Goal: Book appointment/travel/reservation

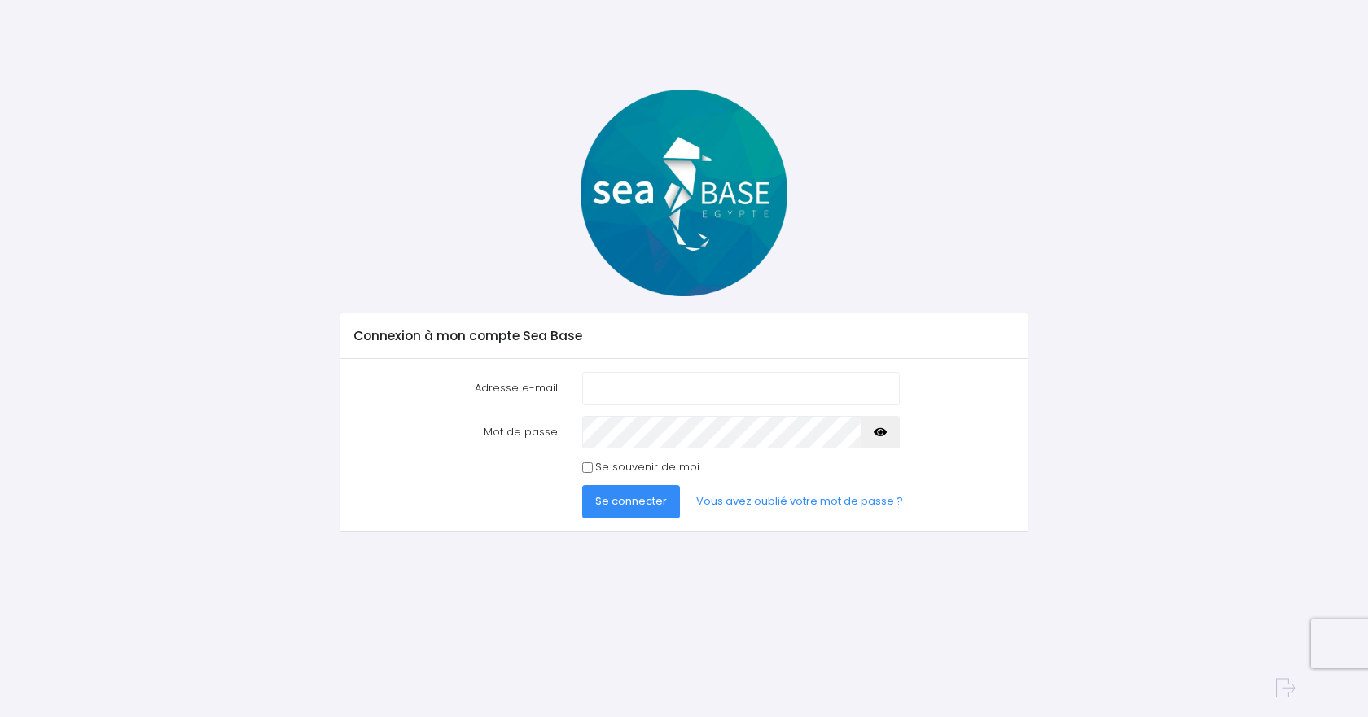
click at [682, 395] on input "Adresse e-mail" at bounding box center [741, 388] width 318 height 33
type input "frederic.casadei@gmail.com"
click at [582, 485] on button "Se connecter" at bounding box center [631, 501] width 98 height 33
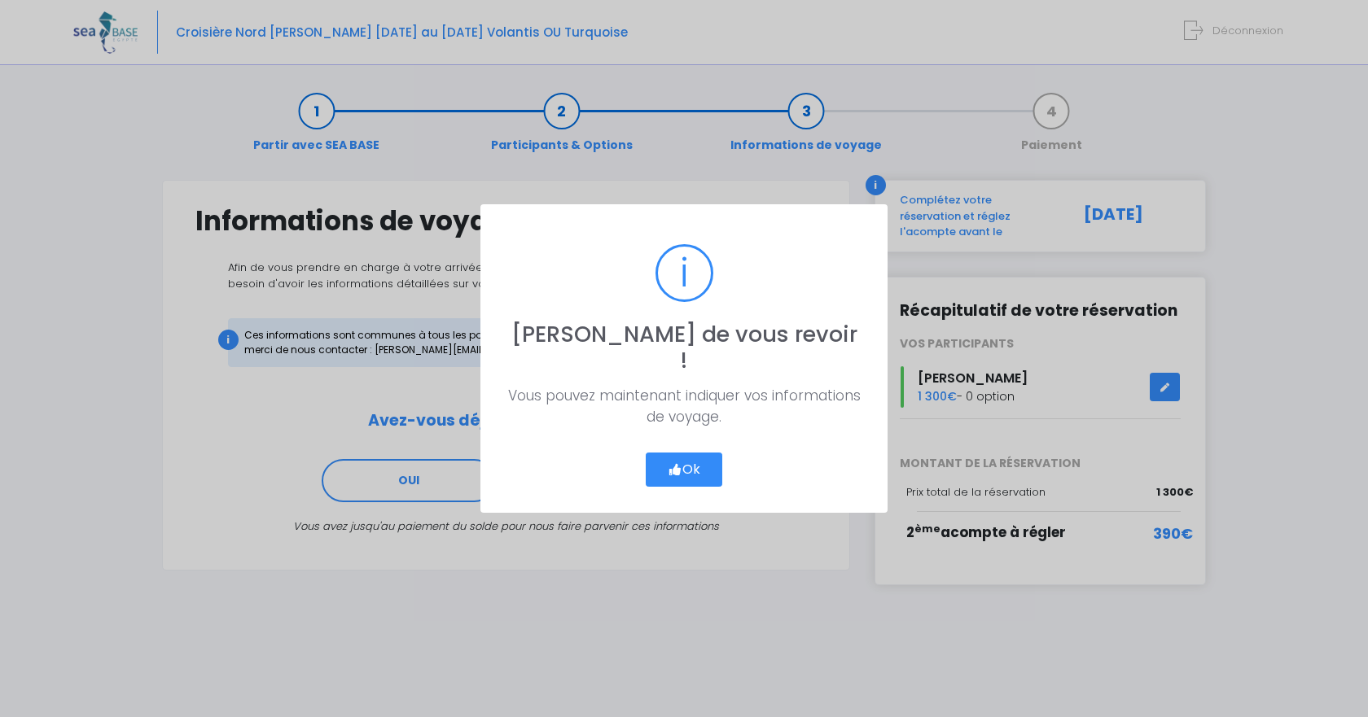
click at [664, 471] on button "Ok" at bounding box center [684, 470] width 77 height 34
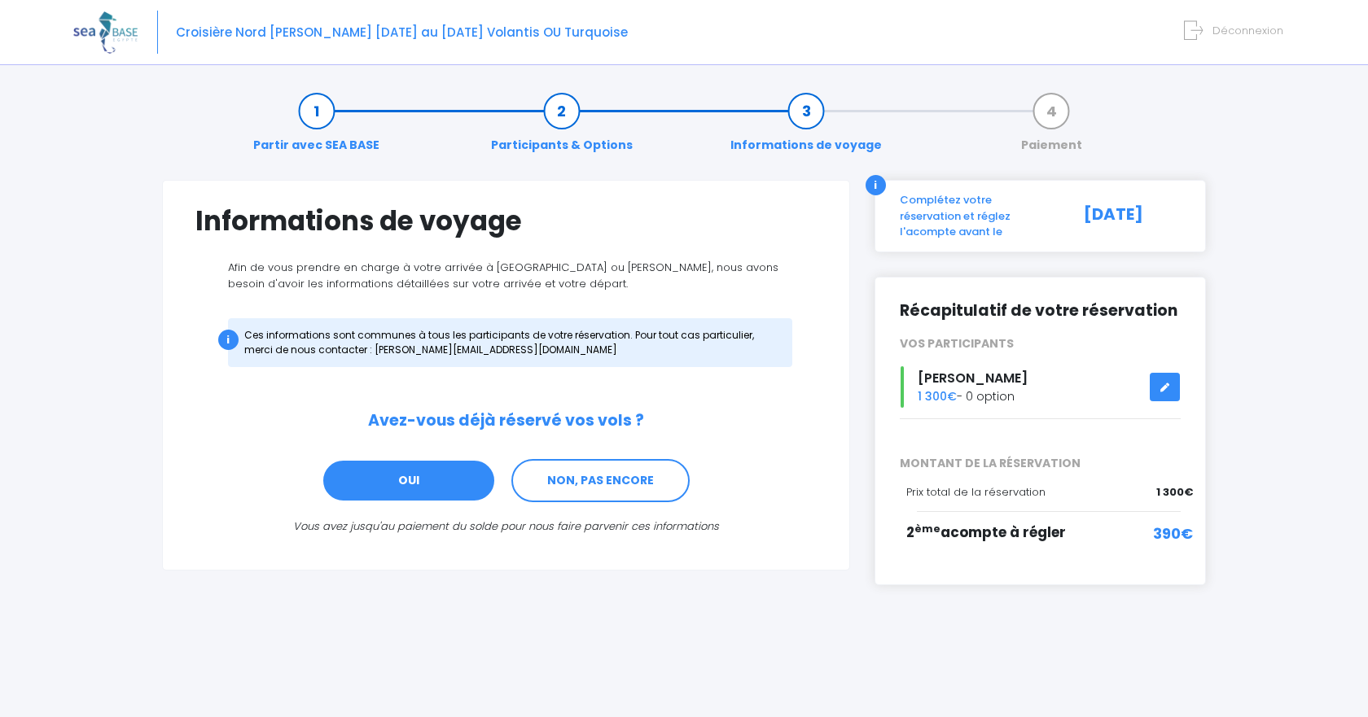
click at [410, 485] on link "OUI" at bounding box center [409, 481] width 174 height 44
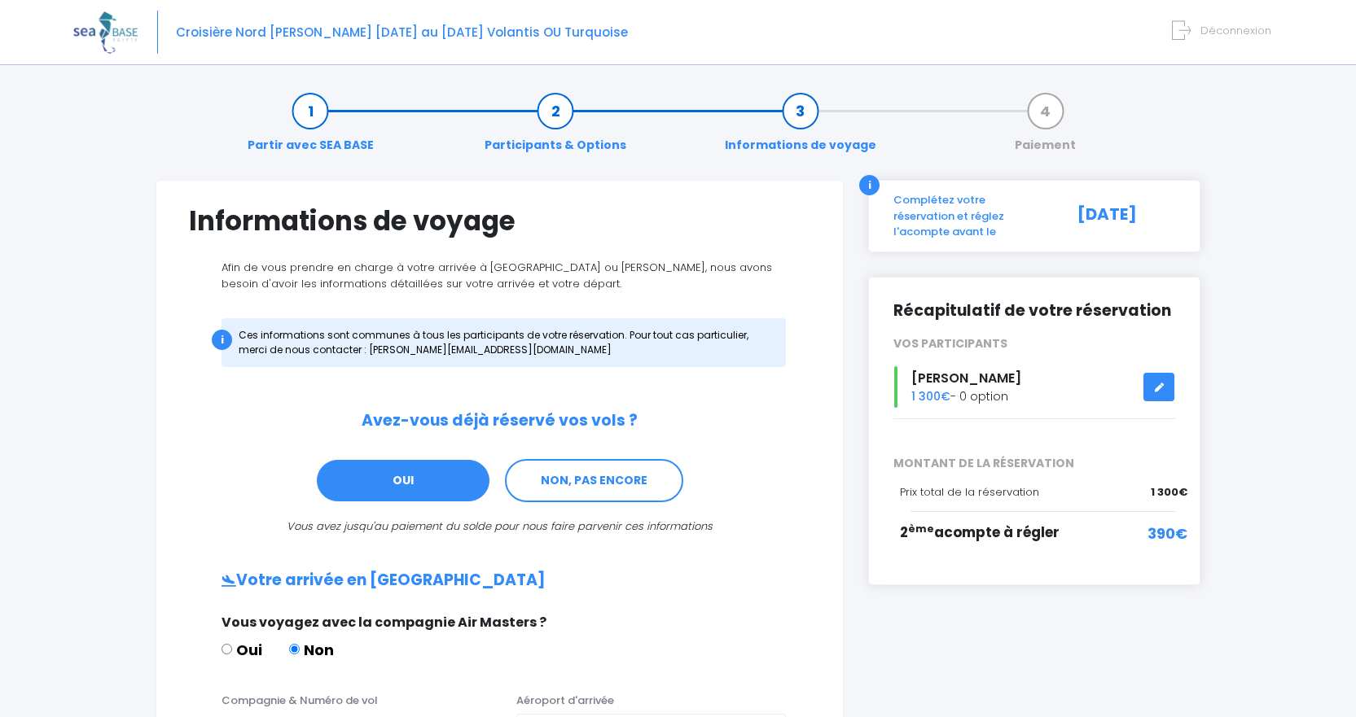
click at [885, 178] on div "Partir avec SEA BASE Participants & Options Informations de voyage Paiement" at bounding box center [678, 128] width 1045 height 104
click at [864, 193] on div "i" at bounding box center [869, 185] width 20 height 20
click at [866, 186] on div "i" at bounding box center [869, 185] width 20 height 20
click at [872, 181] on div "i" at bounding box center [869, 185] width 20 height 20
click at [557, 478] on link "NON, PAS ENCORE" at bounding box center [594, 481] width 178 height 44
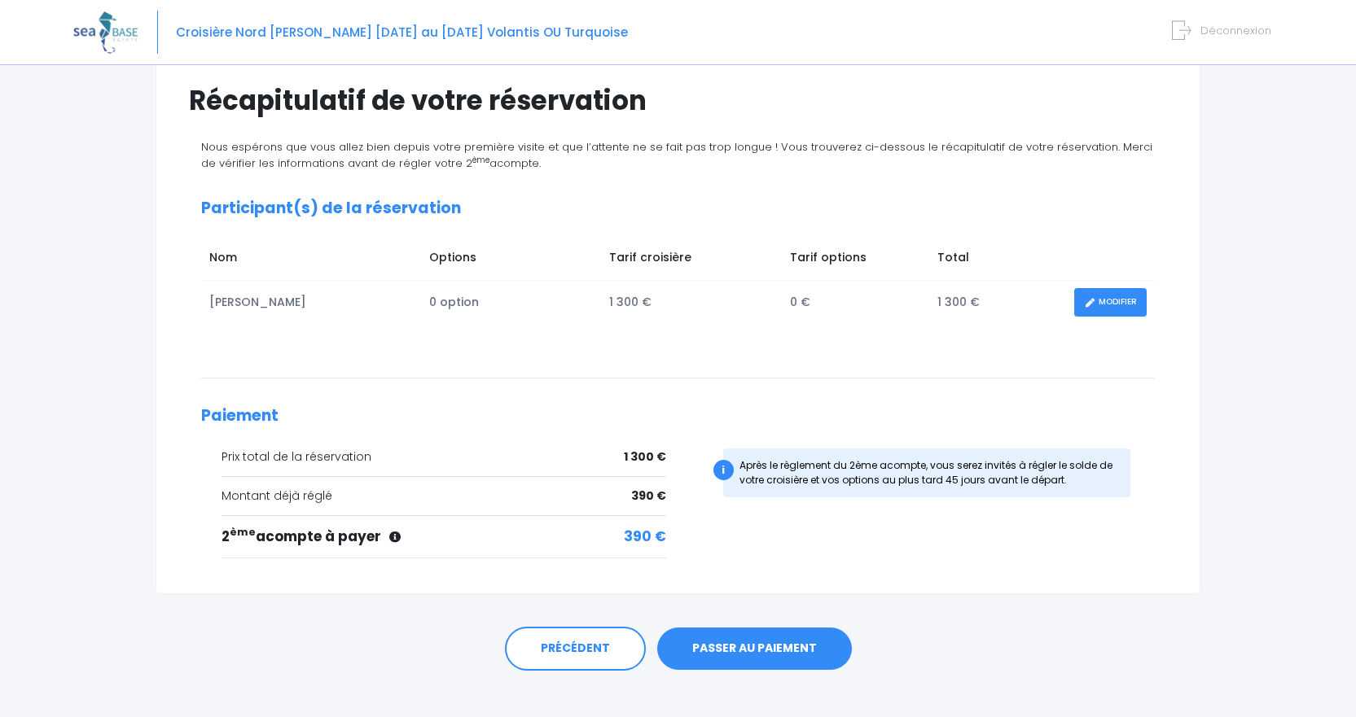
scroll to position [139, 0]
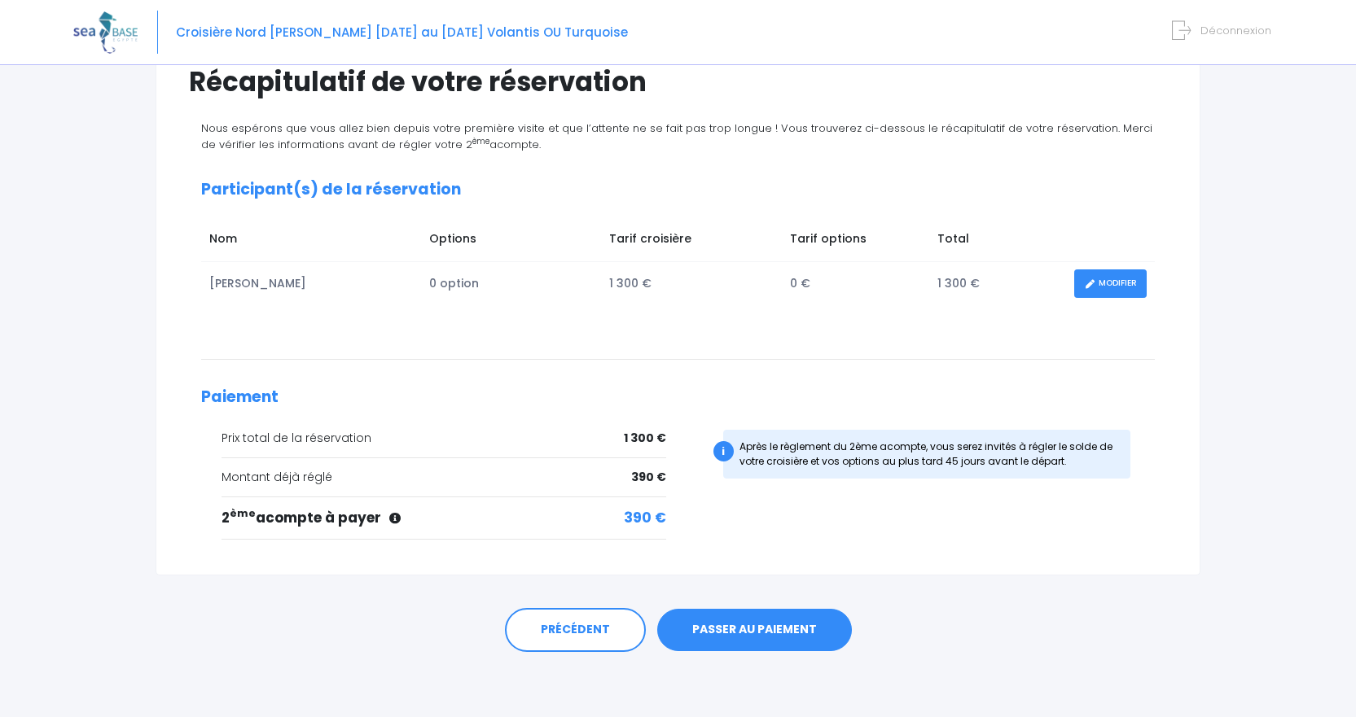
drag, startPoint x: 768, startPoint y: 633, endPoint x: 716, endPoint y: 610, distance: 56.9
click at [768, 633] on link "PASSER AU PAIEMENT" at bounding box center [754, 630] width 195 height 42
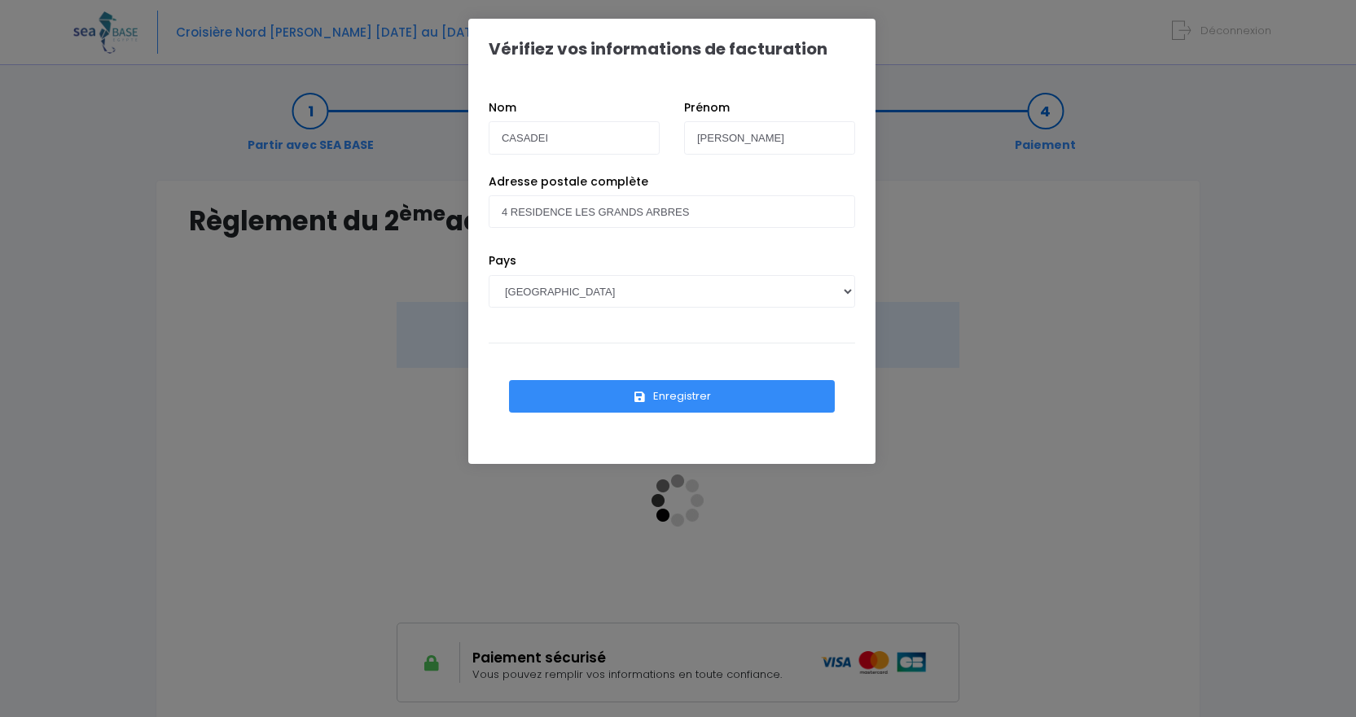
click at [690, 403] on button "Enregistrer" at bounding box center [672, 396] width 326 height 33
